Goal: Transaction & Acquisition: Purchase product/service

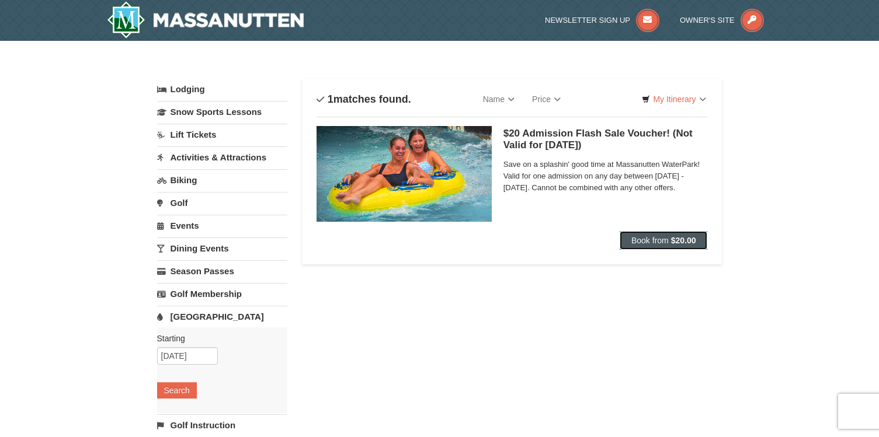
click at [664, 243] on span "Book from" at bounding box center [649, 240] width 37 height 9
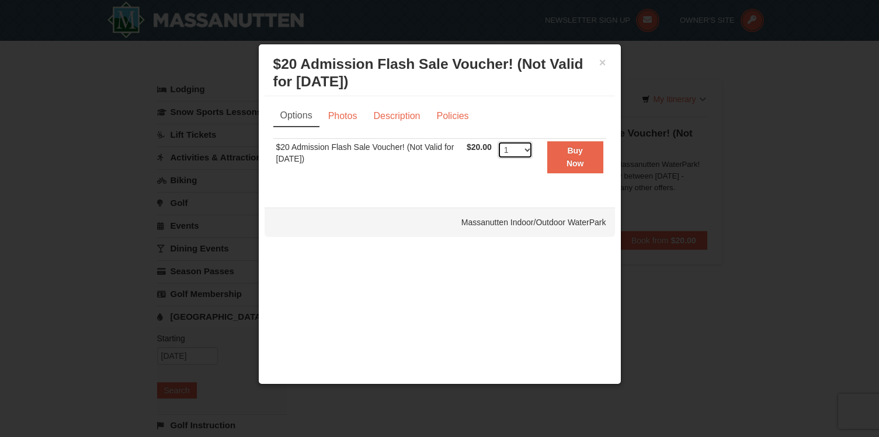
click at [525, 149] on select "1 2 3 4 5 6 7 8 9 10 11 12 13 14 15 16 17 18 19 20 21 22 23 24 25 26 27 28 29 3…" at bounding box center [514, 150] width 35 height 18
select select "6"
click at [497, 141] on select "1 2 3 4 5 6 7 8 9 10 11 12 13 14 15 16 17 18 19 20 21 22 23 24 25 26 27 28 29 3…" at bounding box center [514, 150] width 35 height 18
click at [526, 202] on div "× $20 Admission Flash Sale Voucher! (Not Valid for Today) Massanutten Indoor/Ou…" at bounding box center [439, 214] width 363 height 341
click at [392, 120] on link "Description" at bounding box center [396, 116] width 62 height 22
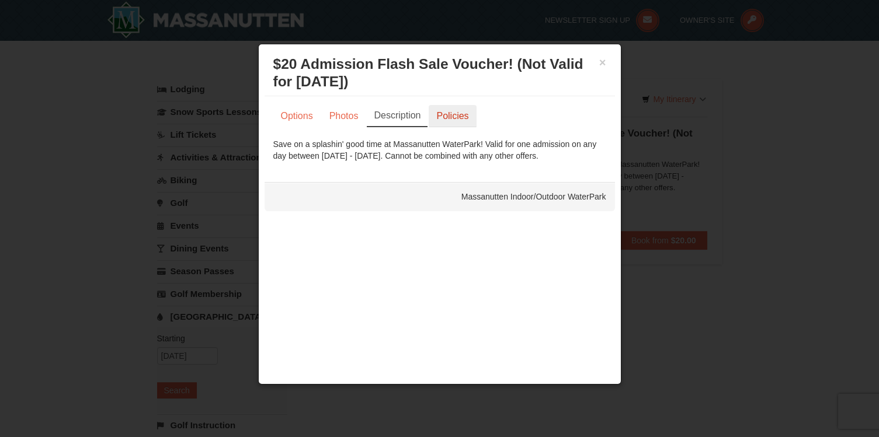
click at [451, 118] on link "Policies" at bounding box center [452, 116] width 47 height 22
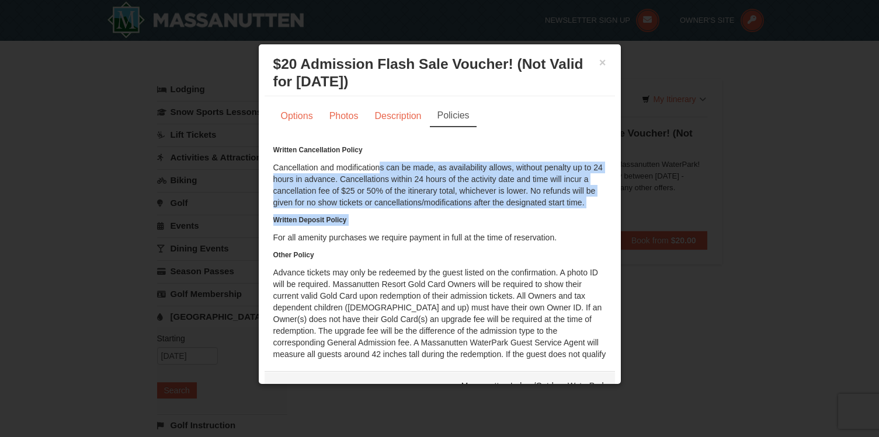
drag, startPoint x: 373, startPoint y: 164, endPoint x: 372, endPoint y: 231, distance: 67.1
click at [372, 231] on div "Written Cancellation Policy Cancellation and modifications can be made, as avai…" at bounding box center [439, 275] width 333 height 263
drag, startPoint x: 371, startPoint y: 237, endPoint x: 366, endPoint y: 166, distance: 70.8
click at [366, 166] on div "Written Cancellation Policy Cancellation and modifications can be made, as avai…" at bounding box center [439, 275] width 333 height 263
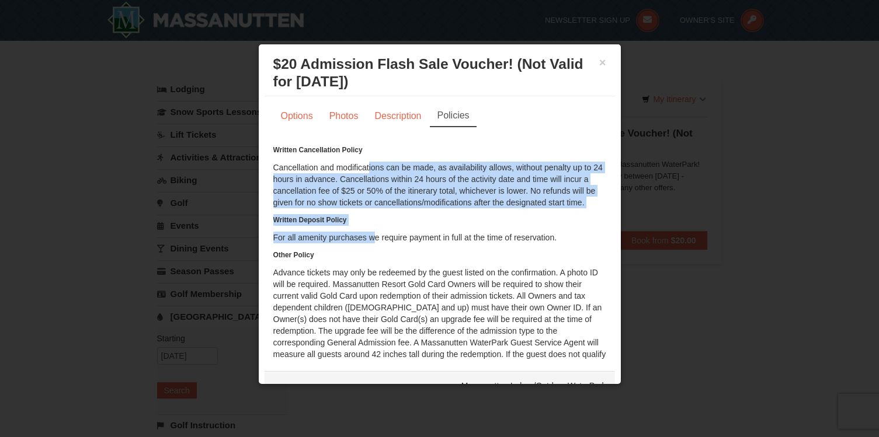
click at [366, 166] on div "Written Cancellation Policy Cancellation and modifications can be made, as avai…" at bounding box center [439, 275] width 333 height 263
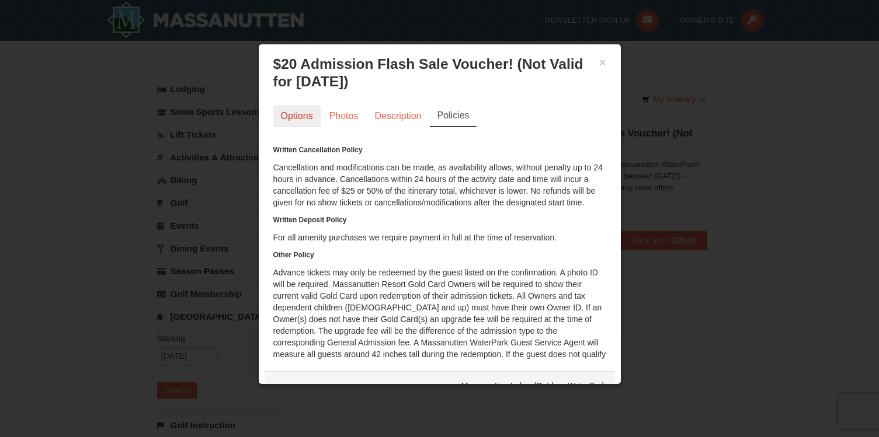
click at [301, 117] on link "Options" at bounding box center [296, 116] width 47 height 22
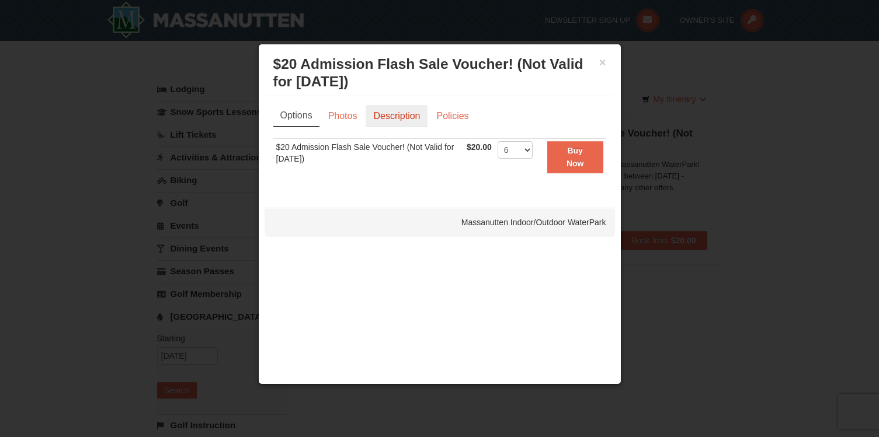
click at [409, 114] on link "Description" at bounding box center [396, 116] width 62 height 22
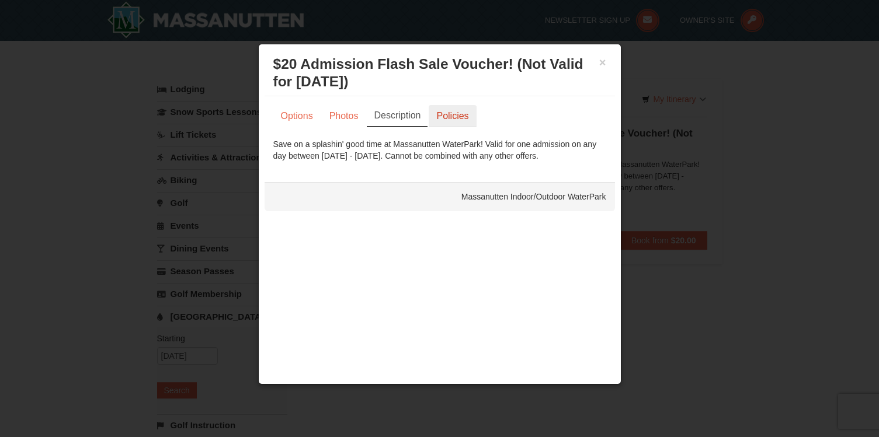
click at [436, 115] on link "Policies" at bounding box center [452, 116] width 47 height 22
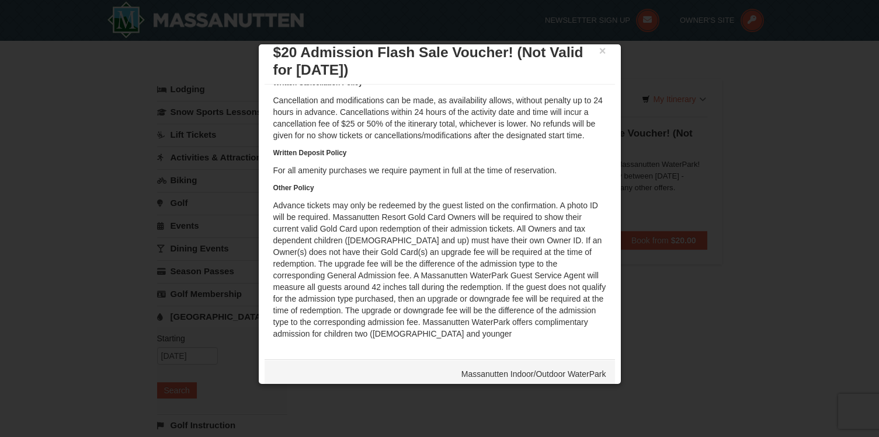
scroll to position [22, 0]
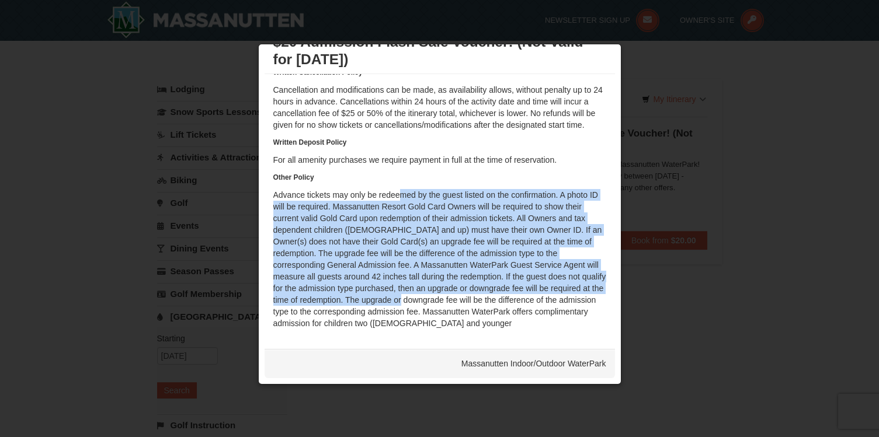
drag, startPoint x: 395, startPoint y: 193, endPoint x: 399, endPoint y: 304, distance: 111.0
click at [399, 304] on div "Written Cancellation Policy Cancellation and modifications can be made, as avai…" at bounding box center [439, 198] width 333 height 263
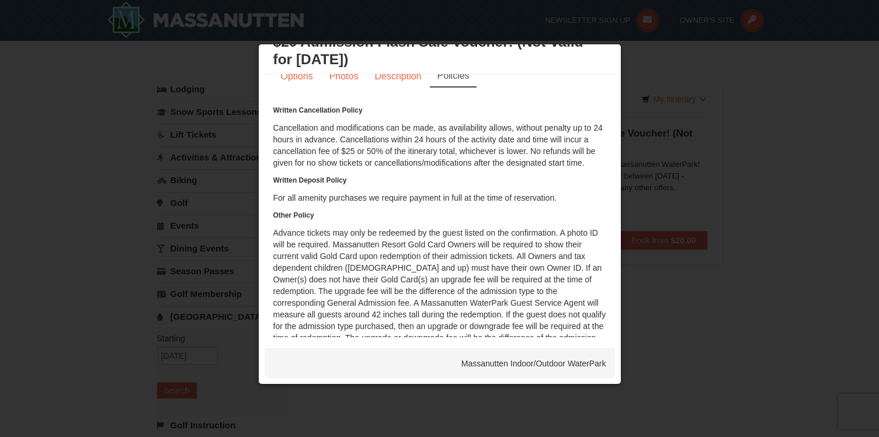
scroll to position [0, 0]
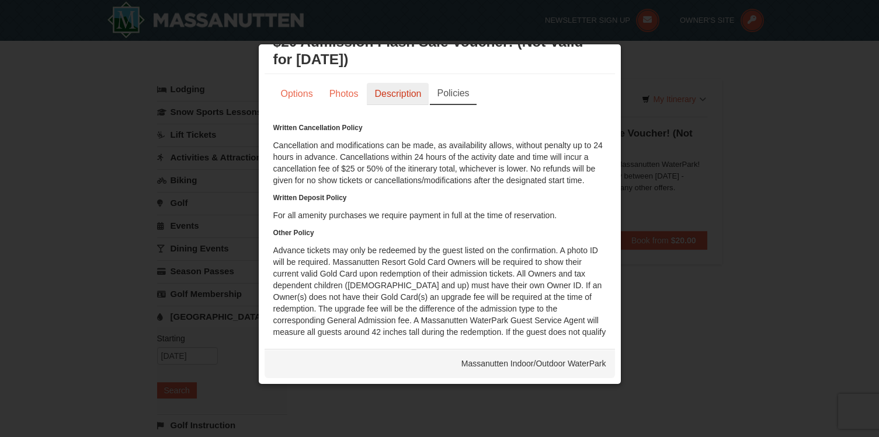
click at [379, 100] on link "Description" at bounding box center [398, 94] width 62 height 22
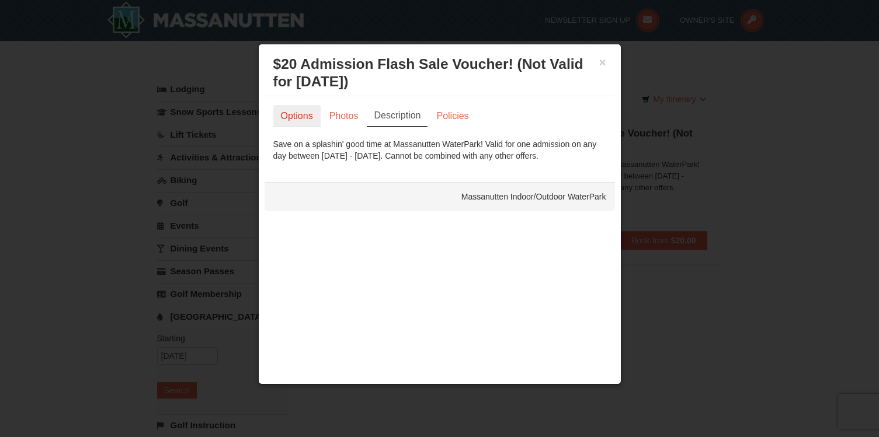
click at [297, 111] on link "Options" at bounding box center [296, 116] width 47 height 22
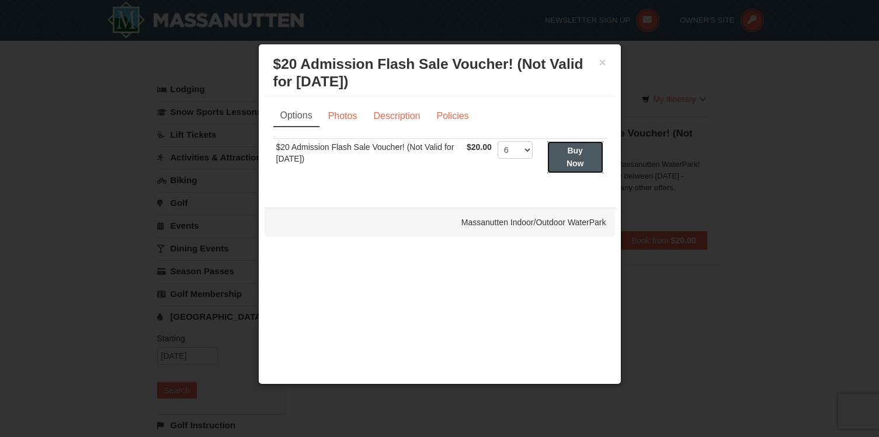
click at [565, 161] on button "Buy Now" at bounding box center [575, 157] width 56 height 32
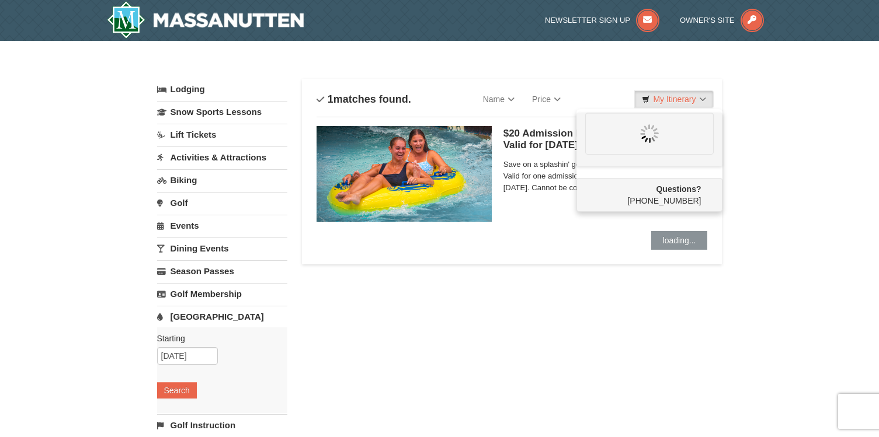
click at [606, 301] on div "Lodging Arrival Please format dates MM/DD/YYYY Please format dates MM/DD/YYYY 0…" at bounding box center [439, 385] width 565 height 612
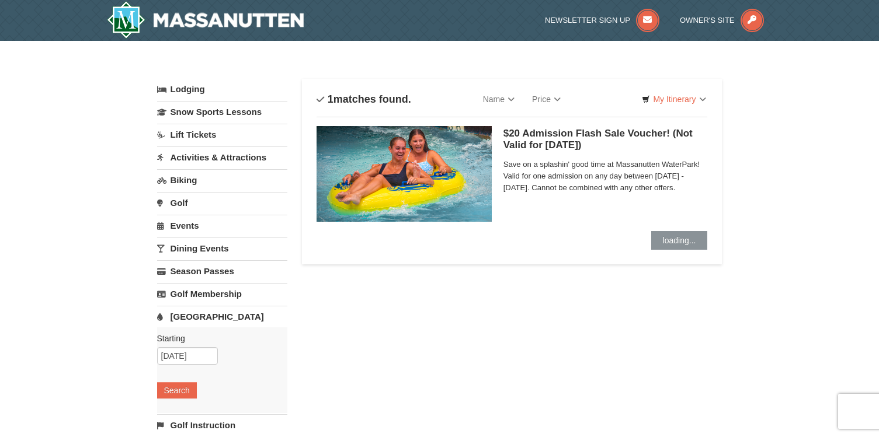
drag, startPoint x: 640, startPoint y: 157, endPoint x: 642, endPoint y: 194, distance: 37.4
click at [642, 194] on div "Save on a splashin' good time at Massanutten WaterPark! Valid for one admission…" at bounding box center [605, 178] width 204 height 43
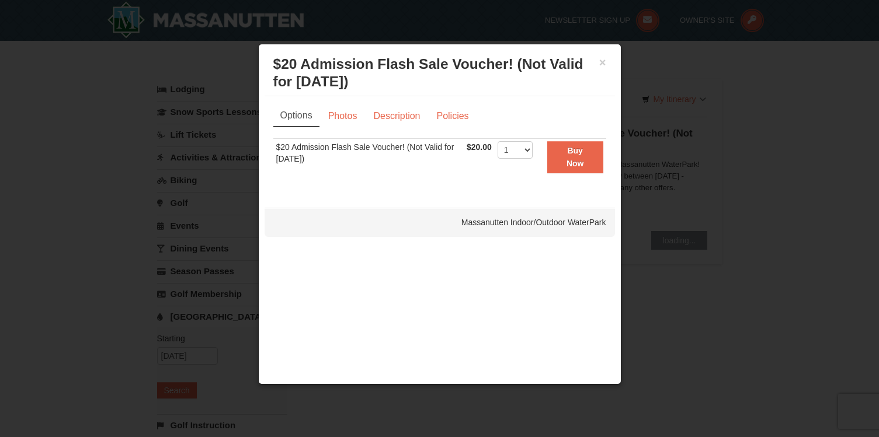
click at [642, 194] on div at bounding box center [439, 218] width 879 height 437
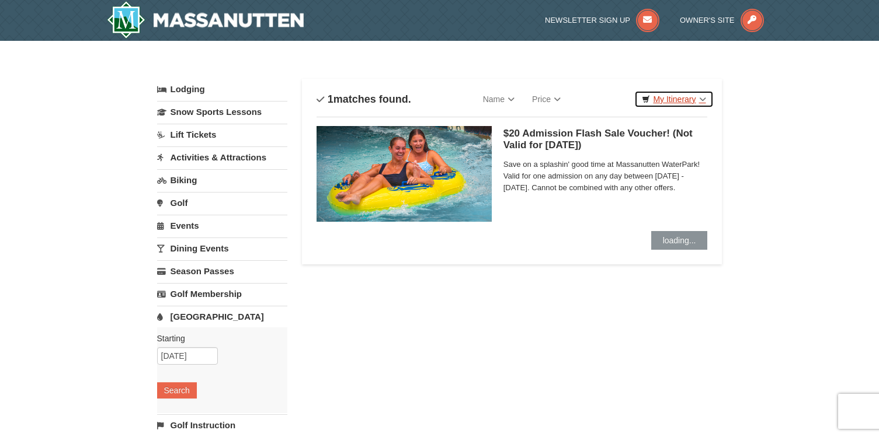
click at [677, 99] on link "My Itinerary" at bounding box center [673, 99] width 79 height 18
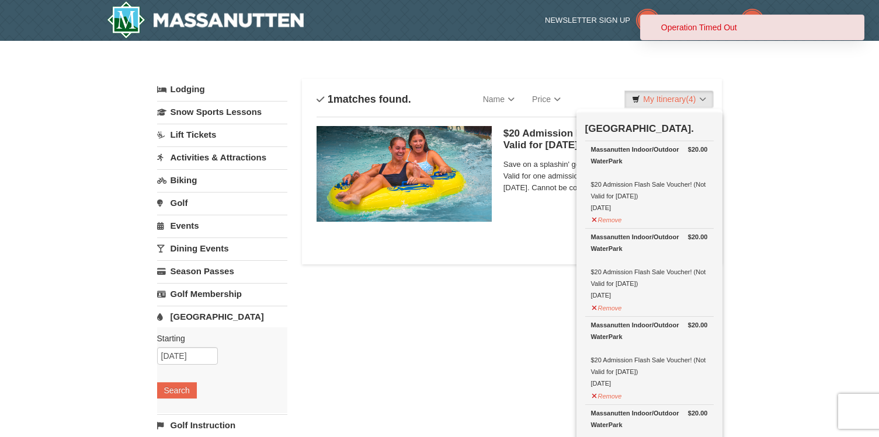
click at [764, 217] on div "× Categories List Filter My Itinerary (4) Check Out Now Water Park Pass. $20.00…" at bounding box center [439, 379] width 879 height 676
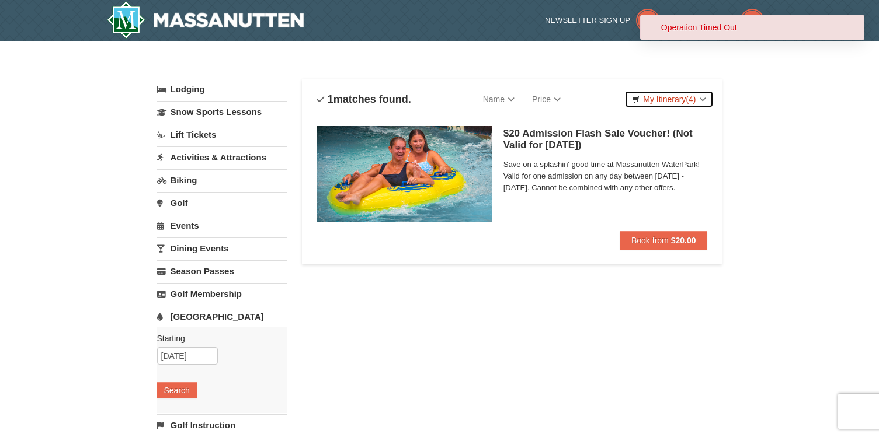
click at [663, 99] on link "My Itinerary (4)" at bounding box center [668, 99] width 89 height 18
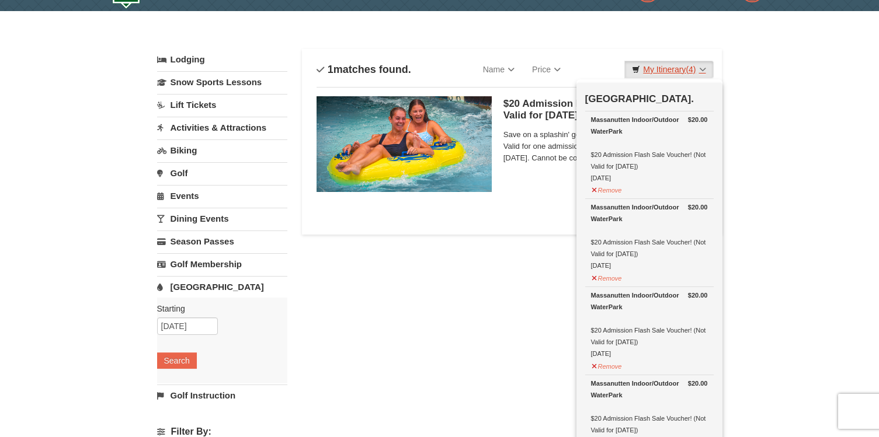
scroll to position [25, 0]
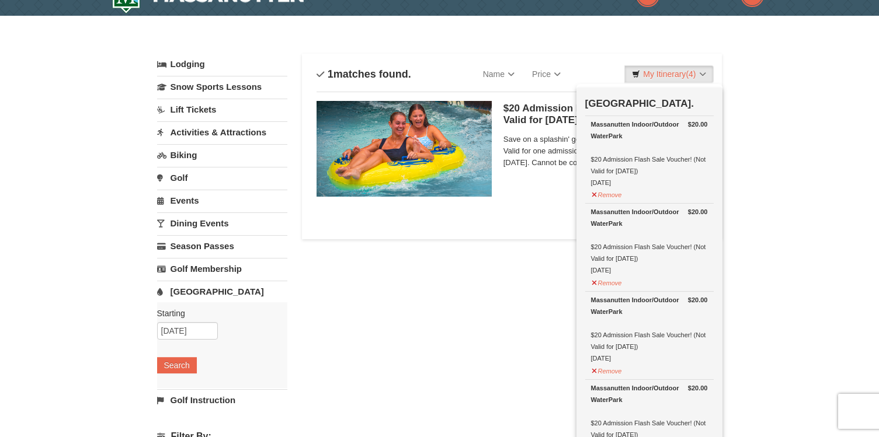
click at [525, 303] on div "Lodging Arrival Please format dates MM/DD/YYYY Please format dates MM/DD/YYYY 0…" at bounding box center [439, 360] width 565 height 612
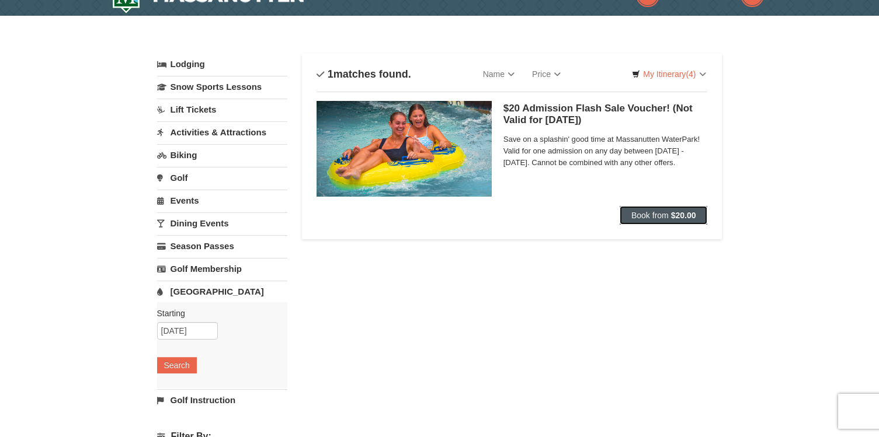
click at [646, 215] on span "Book from" at bounding box center [649, 215] width 37 height 9
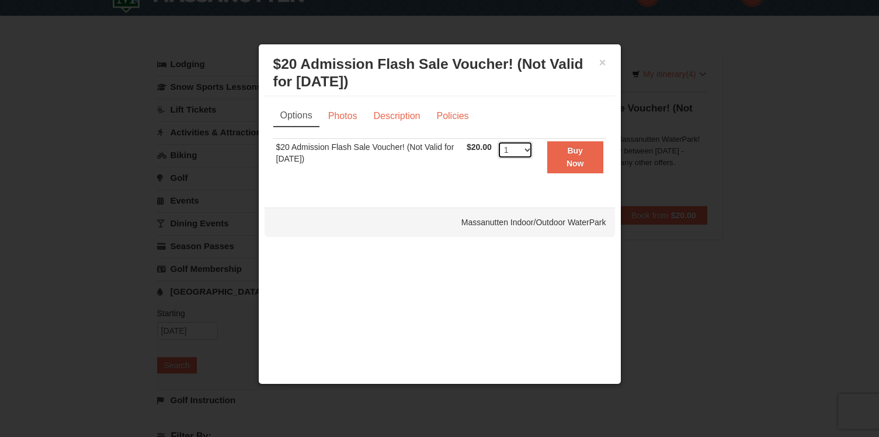
click at [528, 153] on select "1 2 3 4 5 6 7 8 9 10 11 12 13 14 15 16 17 18 19 20 21 22 23 24 25 26 27 28 29 3…" at bounding box center [514, 150] width 35 height 18
select select "2"
click at [497, 141] on select "1 2 3 4 5 6 7 8 9 10 11 12 13 14 15 16 17 18 19 20 21 22 23 24 25 26 27 28 29 3…" at bounding box center [514, 150] width 35 height 18
click at [574, 158] on strong "Buy Now" at bounding box center [575, 157] width 18 height 22
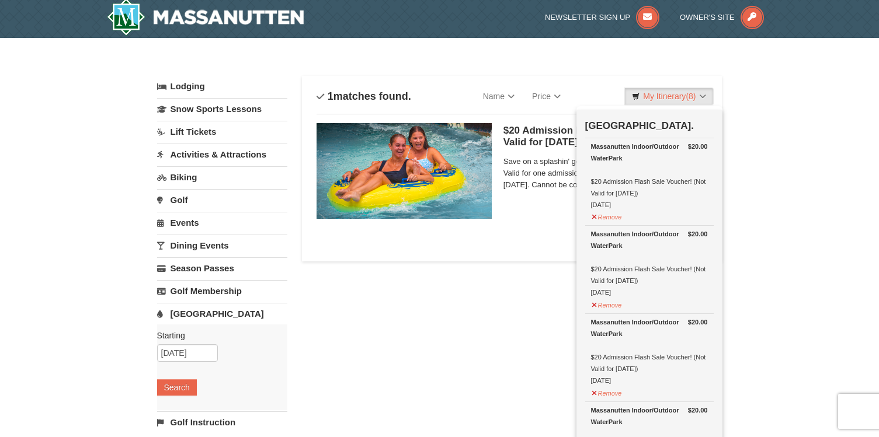
scroll to position [4, 0]
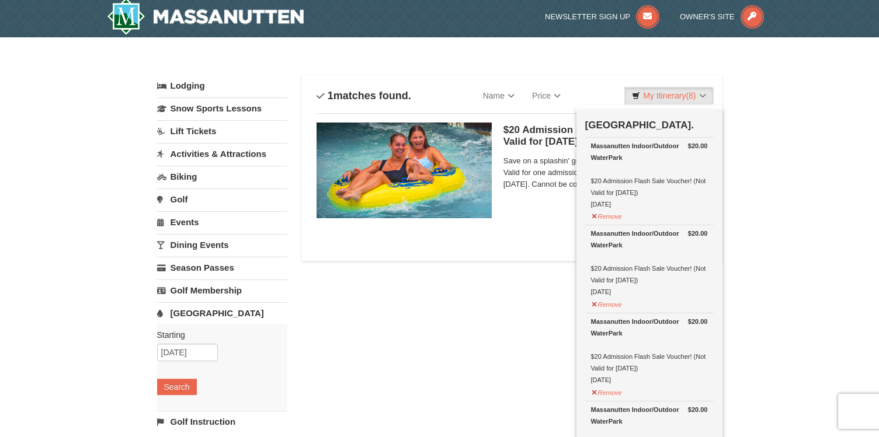
click at [548, 297] on div "Lodging Arrival Please format dates MM/DD/YYYY Please format dates MM/DD/YYYY 0…" at bounding box center [439, 381] width 565 height 612
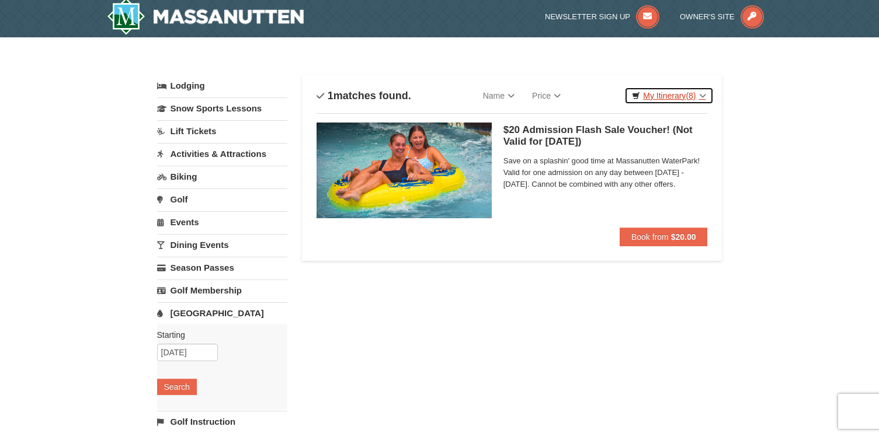
click at [667, 96] on link "My Itinerary (8)" at bounding box center [668, 96] width 89 height 18
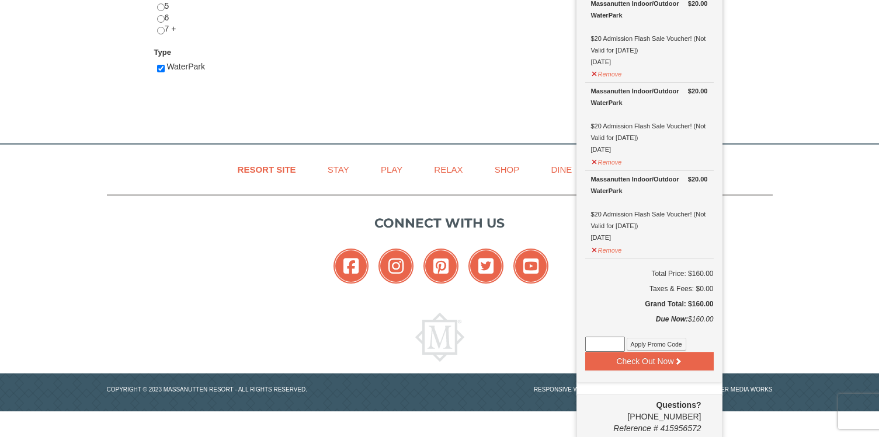
scroll to position [576, 0]
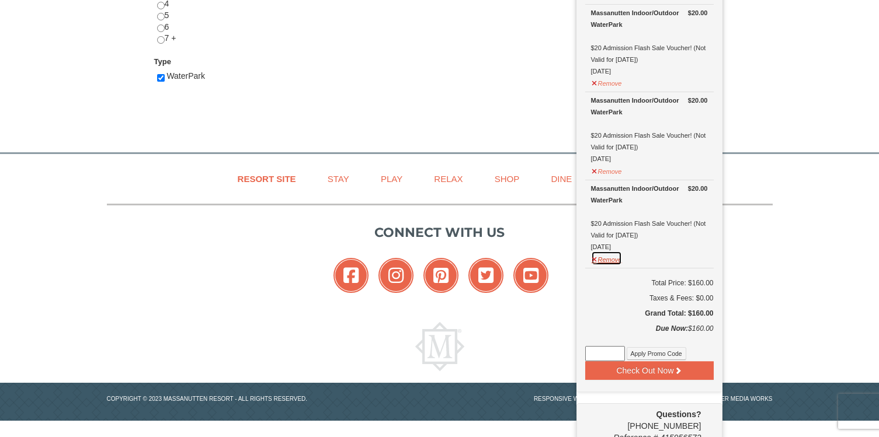
click at [598, 256] on button "Remove" at bounding box center [607, 258] width 32 height 15
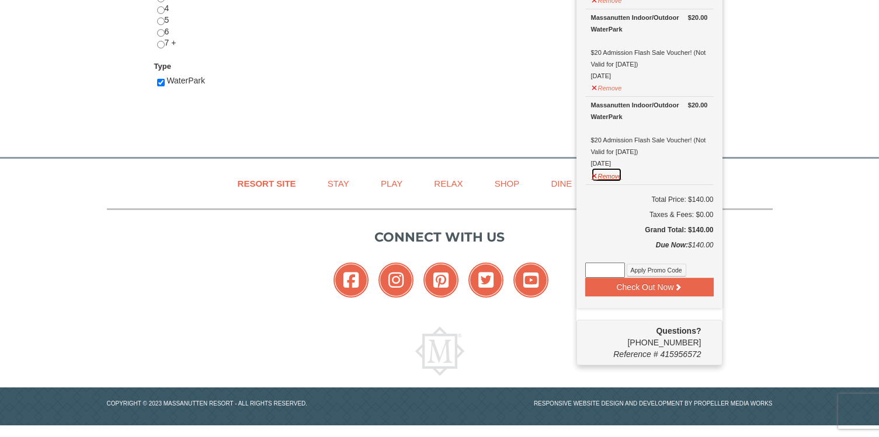
click at [601, 173] on button "Remove" at bounding box center [607, 175] width 32 height 15
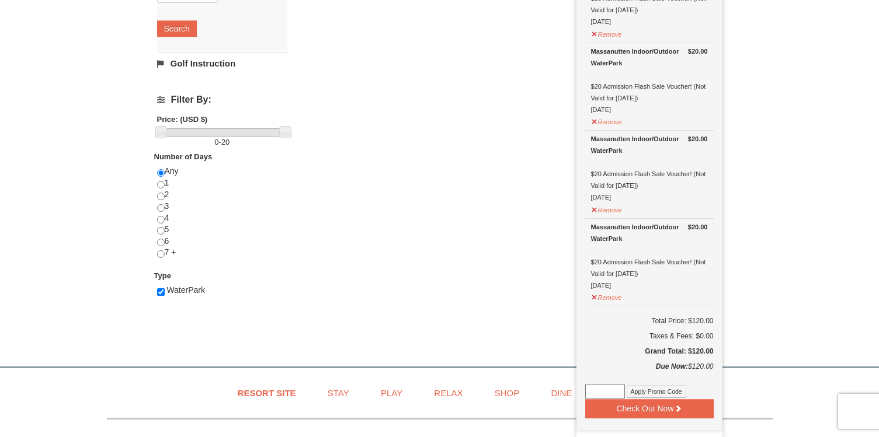
scroll to position [385, 0]
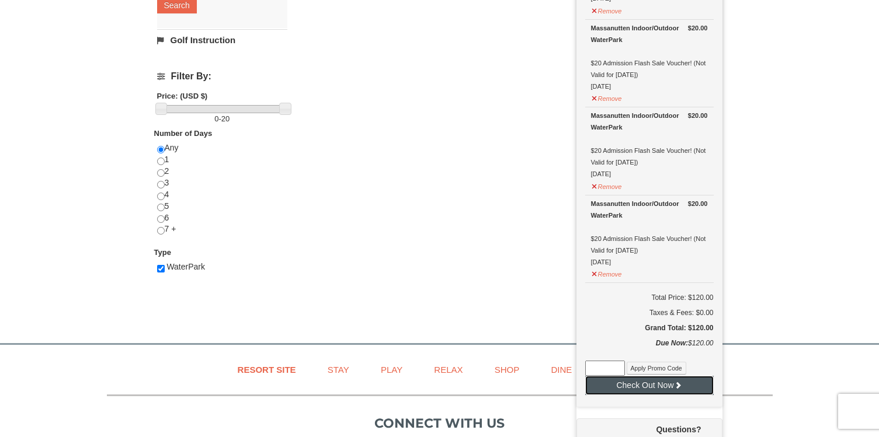
click at [657, 386] on button "Check Out Now" at bounding box center [649, 385] width 128 height 19
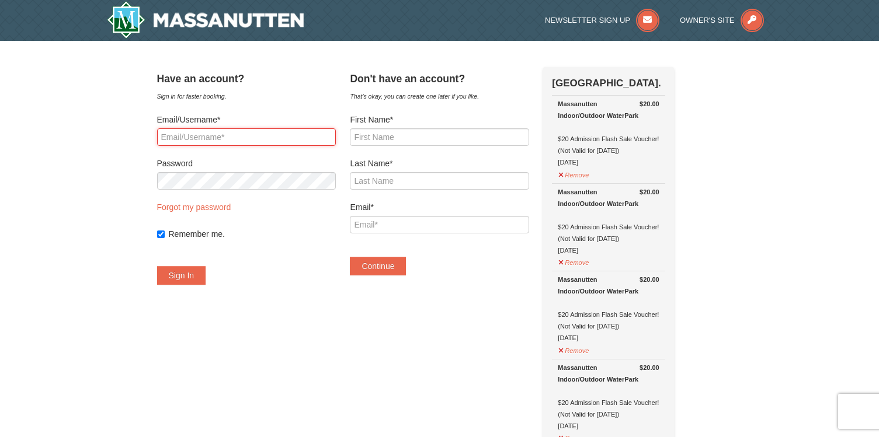
click at [229, 137] on input "Email/Username*" at bounding box center [246, 137] width 179 height 18
click at [213, 141] on input "sethcrissman@gmail.co" at bounding box center [246, 137] width 179 height 18
type input "theresapeacheycrissman@gmail.com"
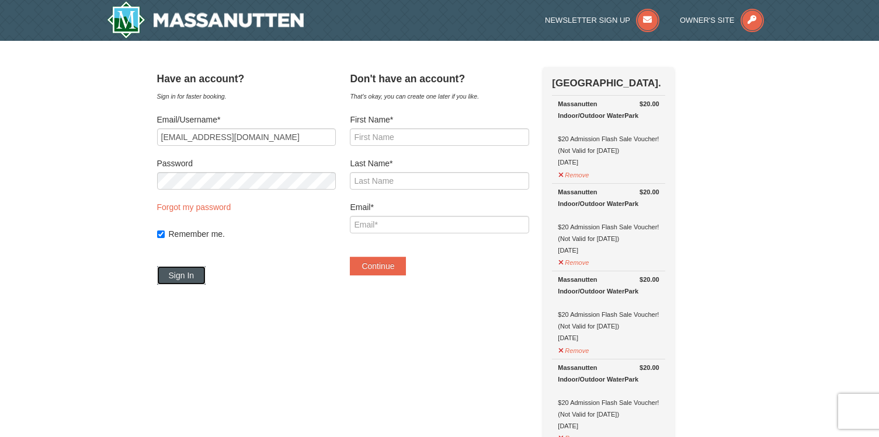
click at [197, 276] on button "Sign In" at bounding box center [181, 275] width 49 height 19
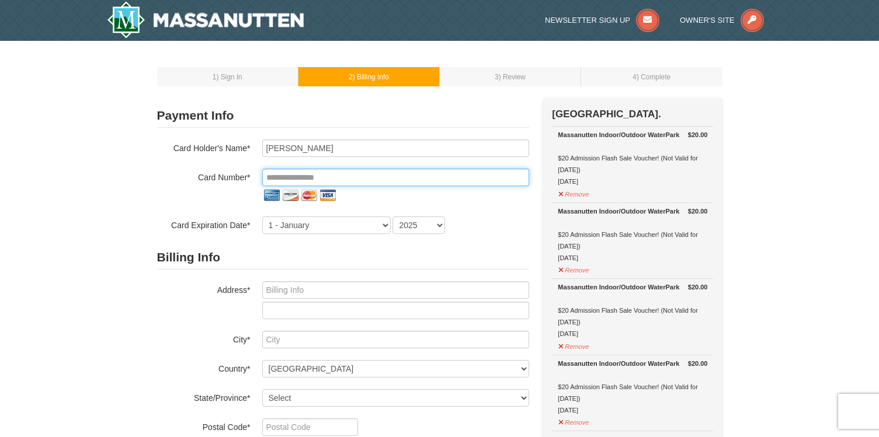
click at [369, 177] on input "tel" at bounding box center [395, 178] width 267 height 18
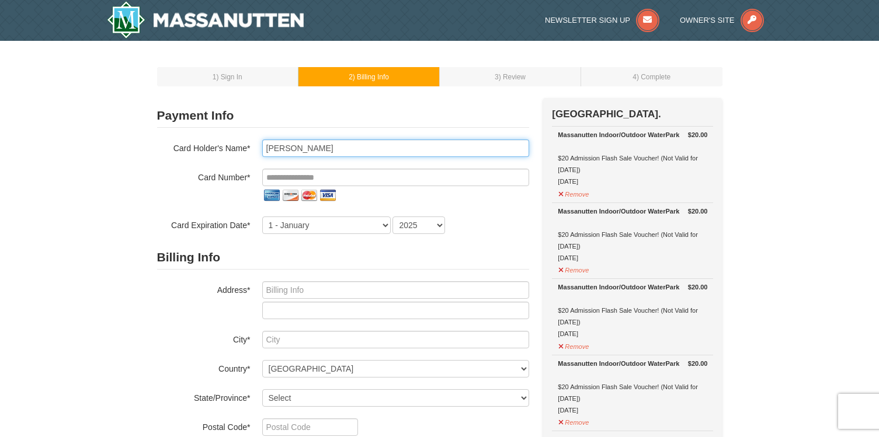
type input "Seth T Crissman"
type input "**********"
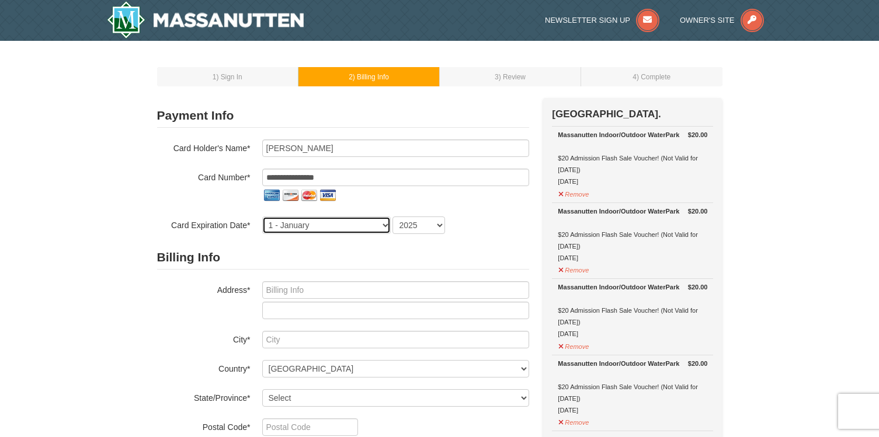
select select "12"
select select "2027"
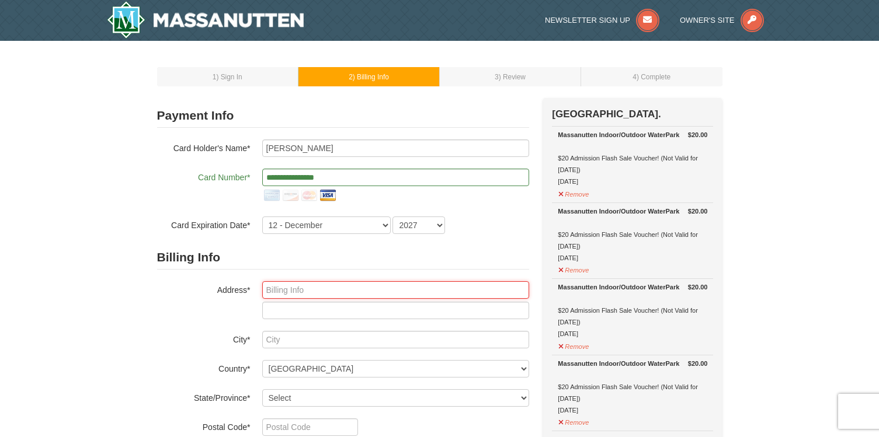
click at [346, 289] on input "text" at bounding box center [395, 290] width 267 height 18
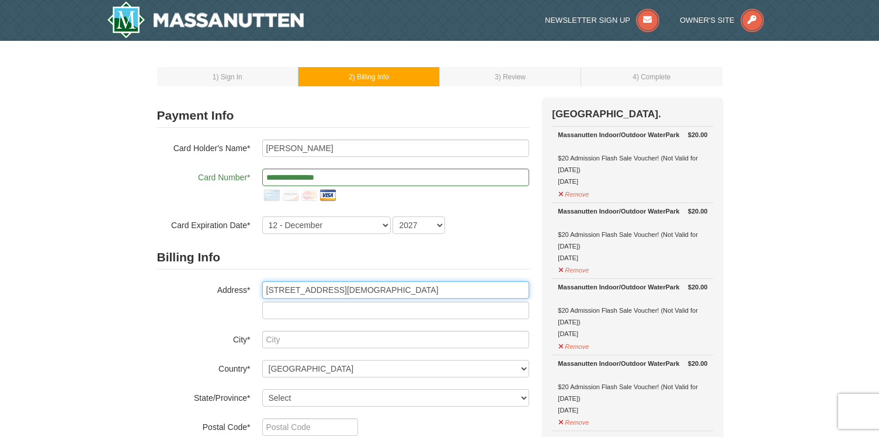
type input "500 East Gay St."
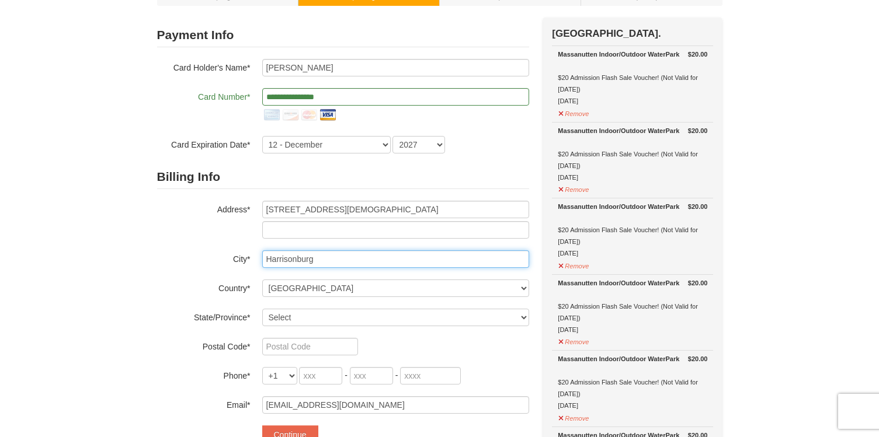
scroll to position [82, 0]
type input "Harrisonburg"
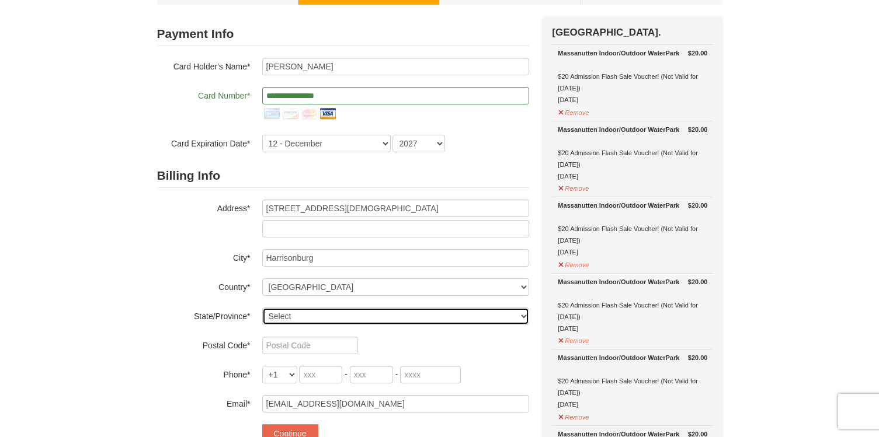
click at [335, 318] on select "Select Alabama Alaska American Samoa Arizona Arkansas California Colorado Conne…" at bounding box center [395, 317] width 267 height 18
select select "VA"
click at [262, 308] on select "Select Alabama Alaska American Samoa Arizona Arkansas California Colorado Conne…" at bounding box center [395, 317] width 267 height 18
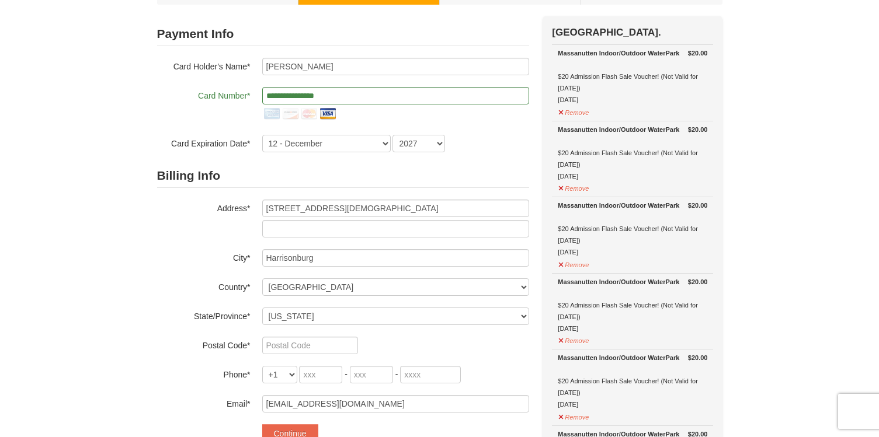
click at [381, 331] on div "Billing Info Address* 500 East Gay St. City* Harrisonburg Country* ----- Select…" at bounding box center [343, 288] width 372 height 249
click at [325, 344] on input "text" at bounding box center [310, 346] width 96 height 18
type input "22802"
click at [405, 349] on div "22802" at bounding box center [395, 346] width 267 height 18
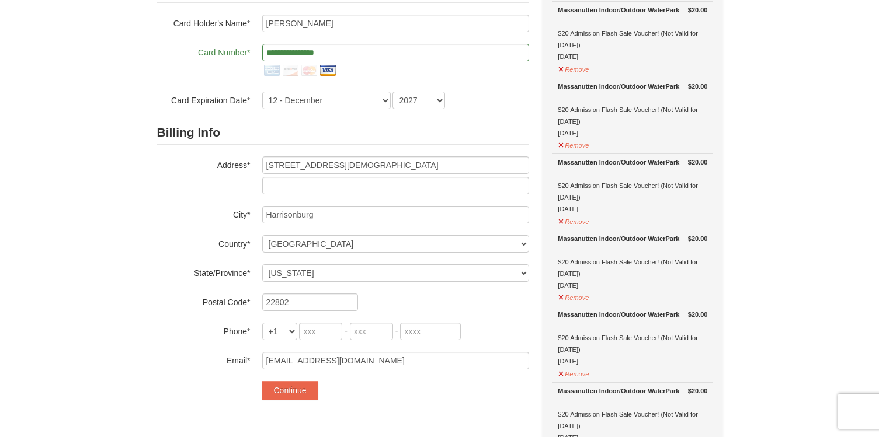
scroll to position [187, 0]
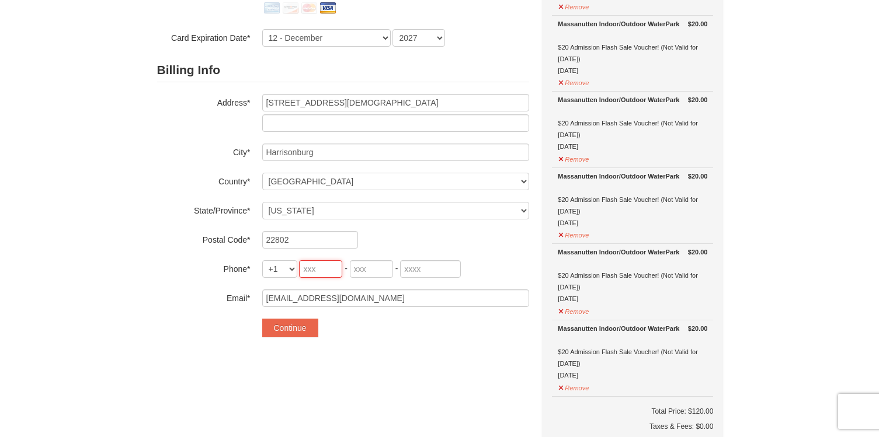
click at [309, 269] on input "tel" at bounding box center [320, 269] width 43 height 18
type input "540"
type input "208"
type input "8232"
click at [359, 332] on div "Continue" at bounding box center [395, 328] width 267 height 19
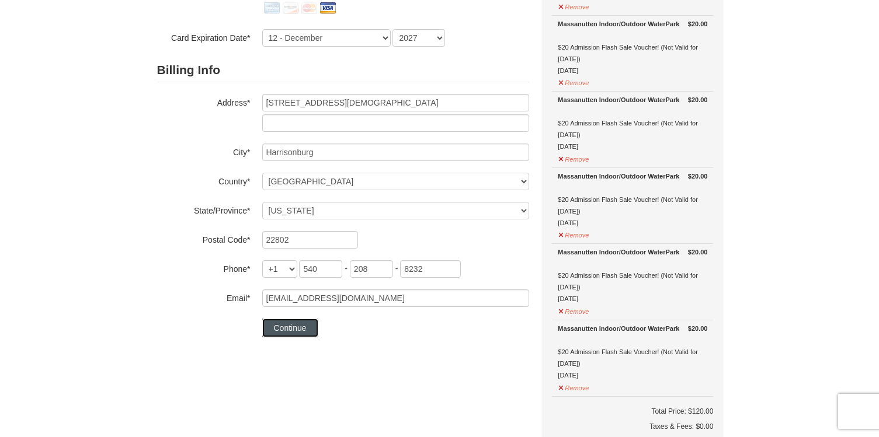
click at [296, 332] on button "Continue" at bounding box center [290, 328] width 56 height 19
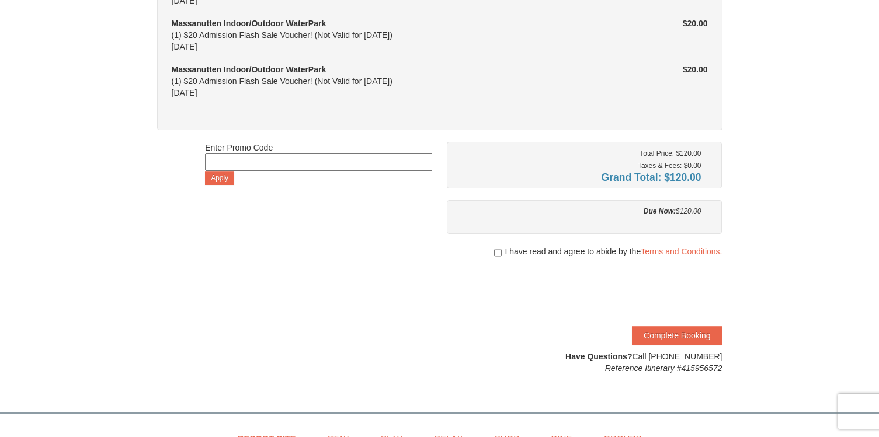
scroll to position [306, 0]
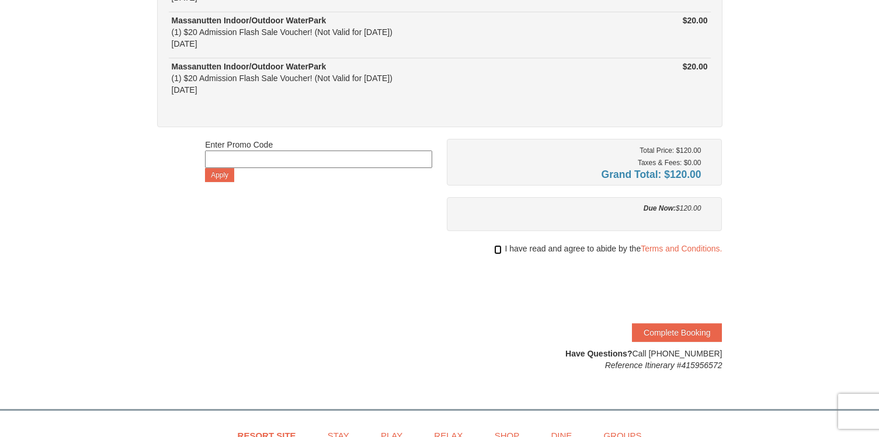
click at [496, 249] on input "checkbox" at bounding box center [498, 249] width 8 height 9
checkbox input "true"
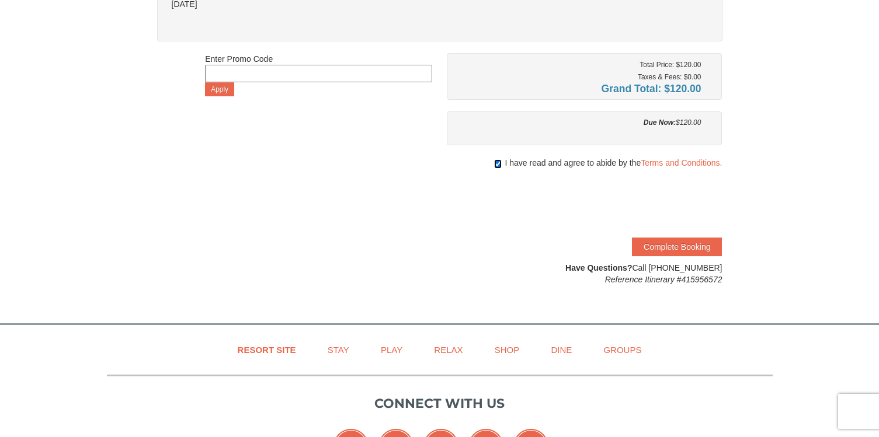
scroll to position [434, 0]
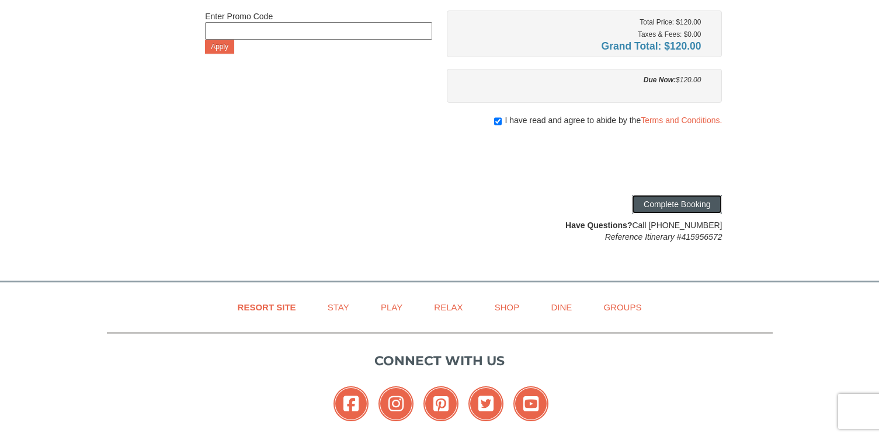
click at [669, 206] on button "Complete Booking" at bounding box center [677, 204] width 90 height 19
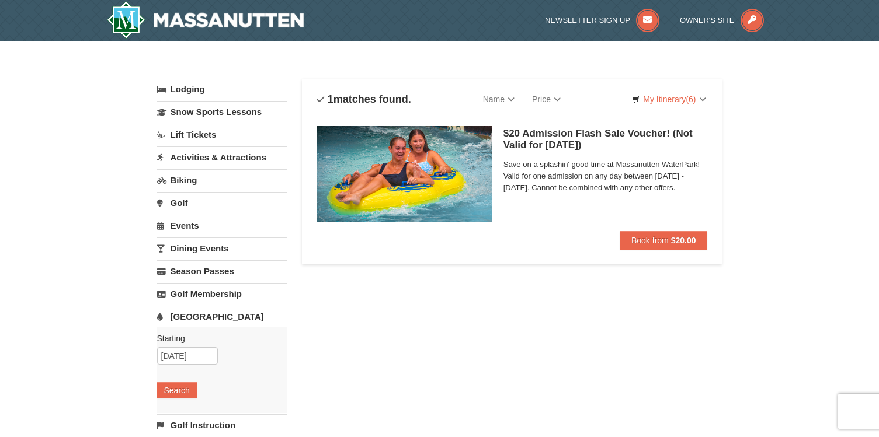
click at [480, 306] on div "Lodging Arrival Please format dates MM/DD/YYYY Please format dates MM/DD/YYYY 0…" at bounding box center [439, 385] width 565 height 612
click at [737, 111] on div "× Categories List Filter My Itinerary (6) Check Out Now Water Park Pass. $20.00…" at bounding box center [439, 379] width 879 height 676
click at [734, 139] on div "× Categories List Filter My Itinerary (6) Check Out Now Water Park Pass. $20.00…" at bounding box center [439, 379] width 879 height 676
click at [725, 166] on div "× Categories List Filter My Itinerary (6) Check Out Now Water Park Pass. $20.00…" at bounding box center [439, 379] width 589 height 653
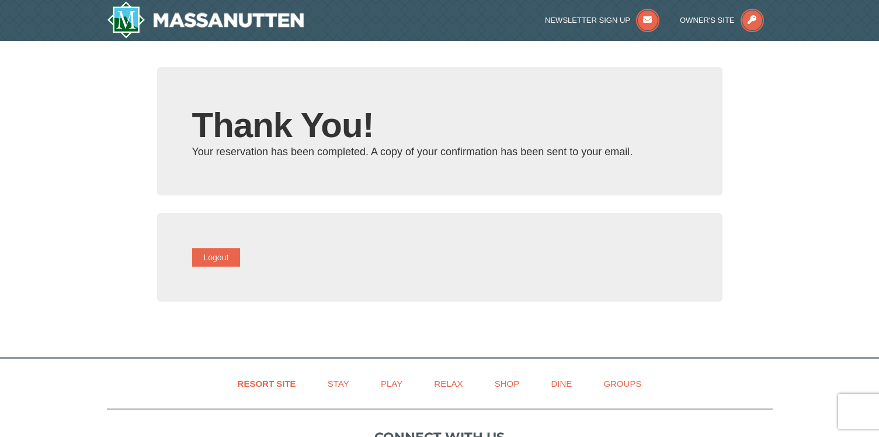
click at [764, 205] on div "× Thank You! Your reservation has been completed. A copy of your confirmation h…" at bounding box center [439, 193] width 879 height 305
click at [703, 200] on div "Thank You! Your reservation has been completed. A copy of your confirmation has…" at bounding box center [439, 193] width 565 height 252
click at [690, 205] on div "Thank You! Your reservation has been completed. A copy of your confirmation has…" at bounding box center [439, 193] width 565 height 252
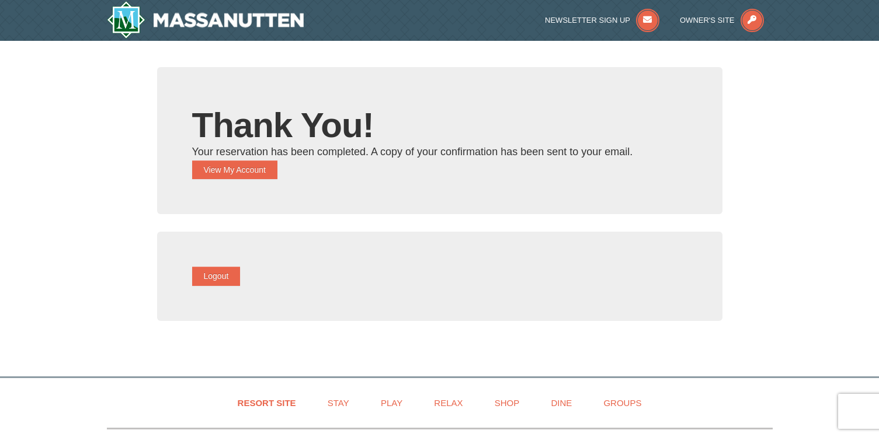
click at [110, 111] on div "× Thank You! Your reservation has been completed. A copy of your confirmation h…" at bounding box center [439, 203] width 879 height 324
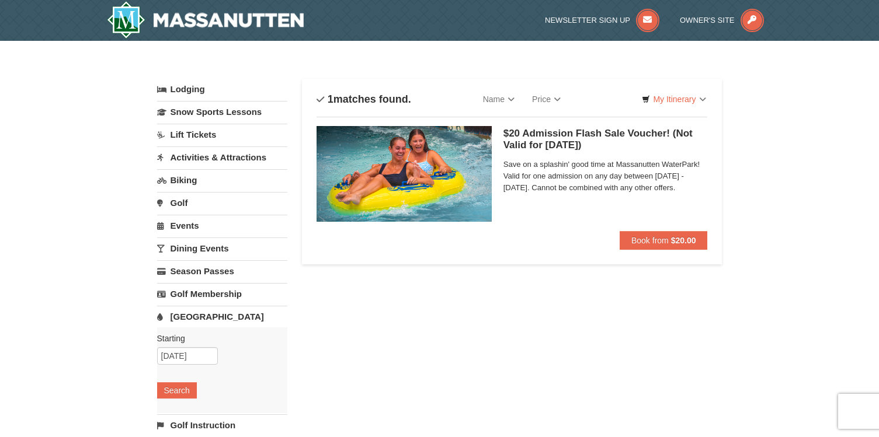
click at [746, 318] on div "× Categories List Filter My Itinerary Questions? [PHONE_NUMBER] Lodging Arrival…" at bounding box center [439, 379] width 879 height 676
click at [746, 179] on div "× Categories List Filter My Itinerary Questions? [PHONE_NUMBER] Lodging Arrival…" at bounding box center [439, 379] width 879 height 676
